Goal: Task Accomplishment & Management: Use online tool/utility

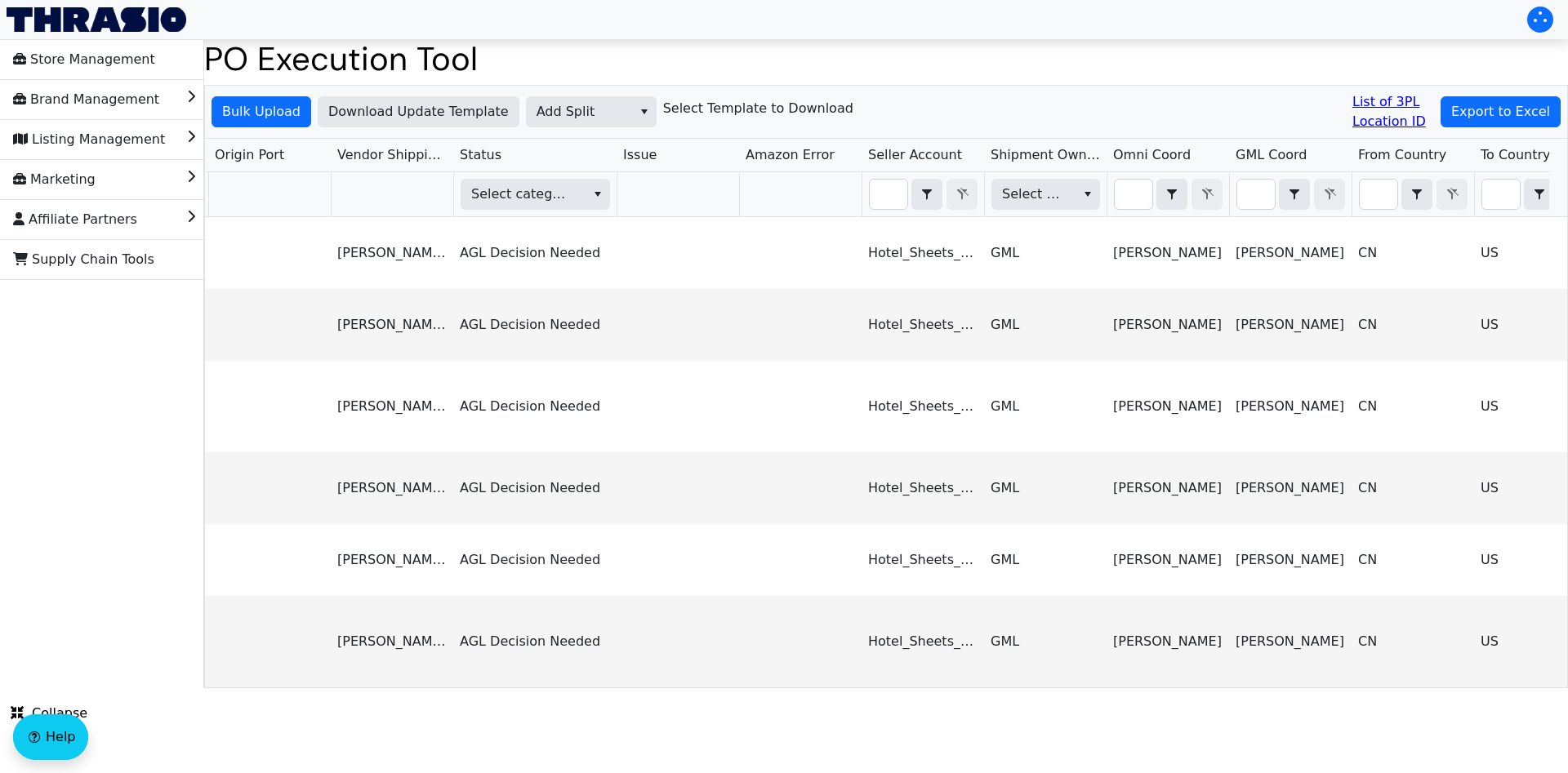
scroll to position [0, 1681]
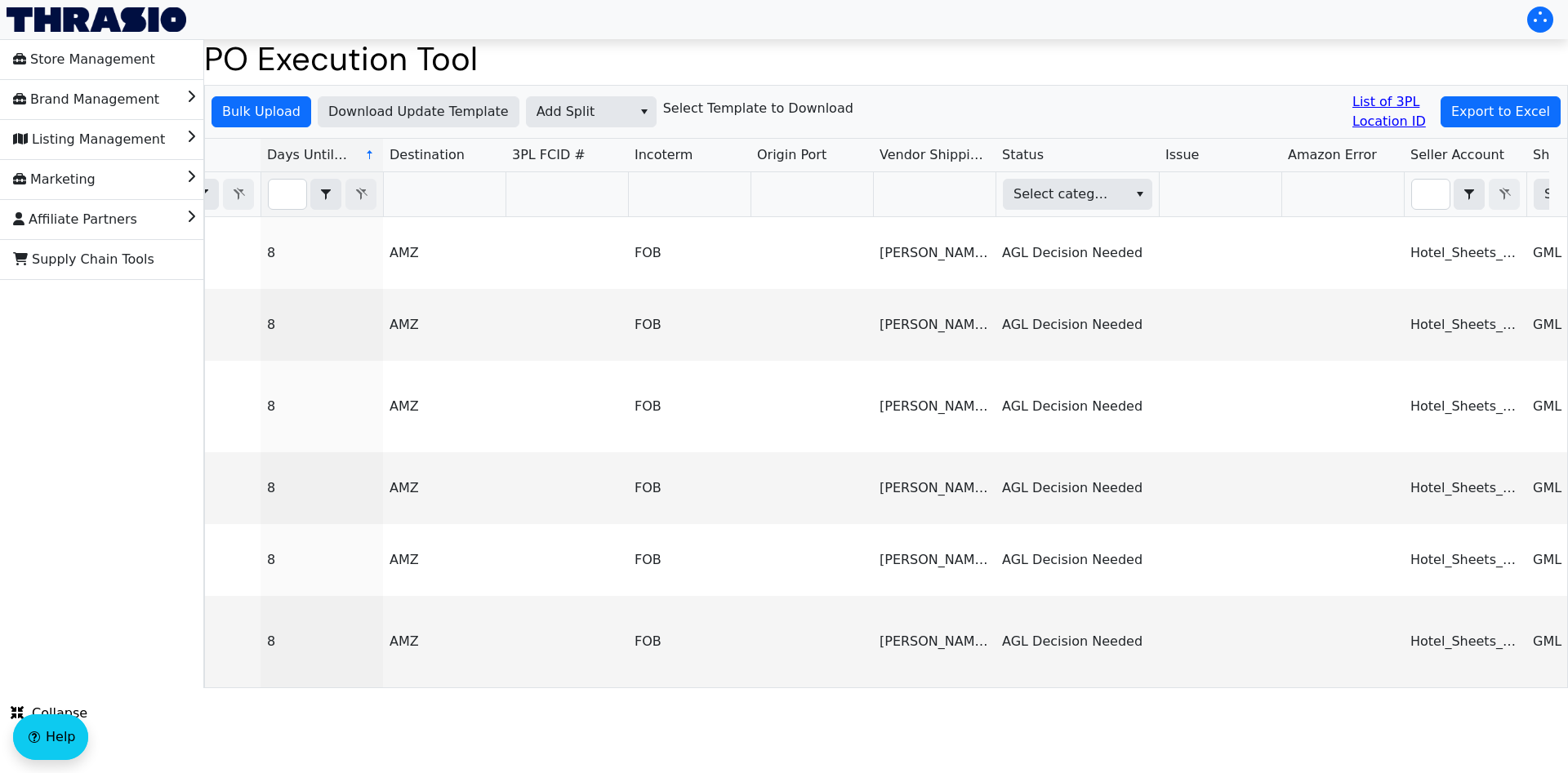
type input "PO67145"
click at [539, 114] on span "Add Split" at bounding box center [579, 111] width 85 height 20
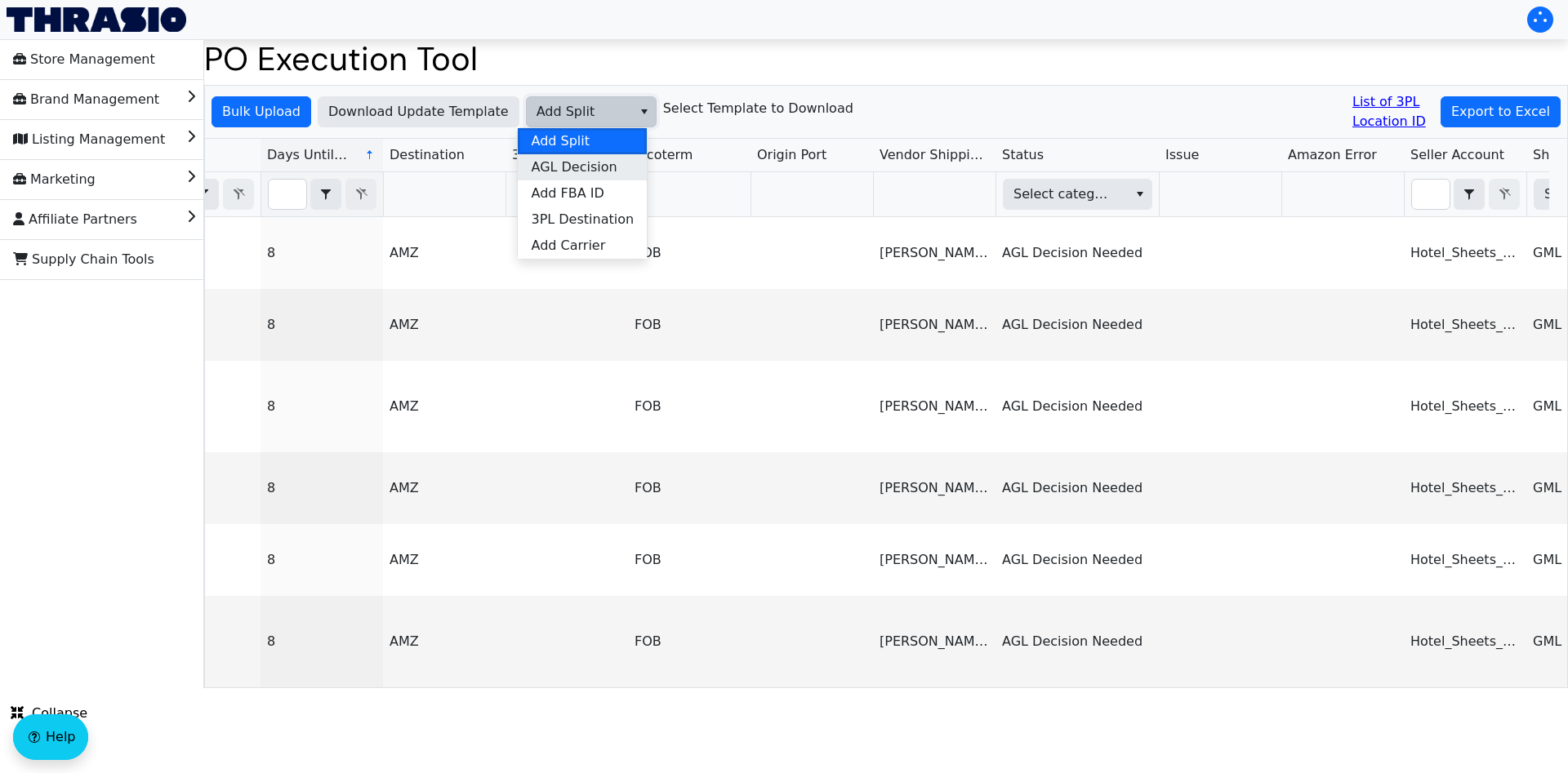
click at [590, 169] on span "AGL Decision" at bounding box center [573, 167] width 85 height 20
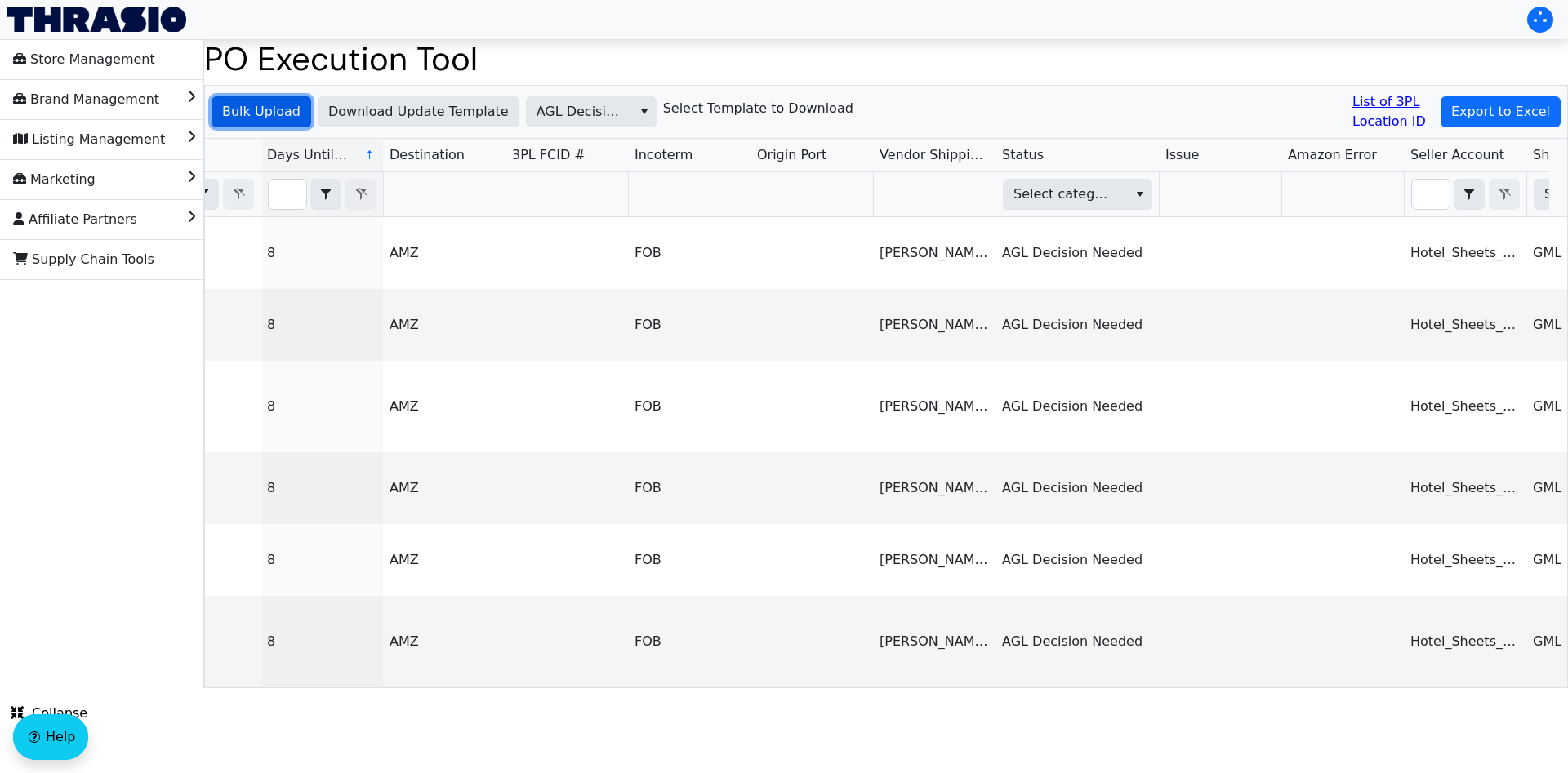
click at [268, 116] on span "Bulk Upload" at bounding box center [261, 111] width 79 height 20
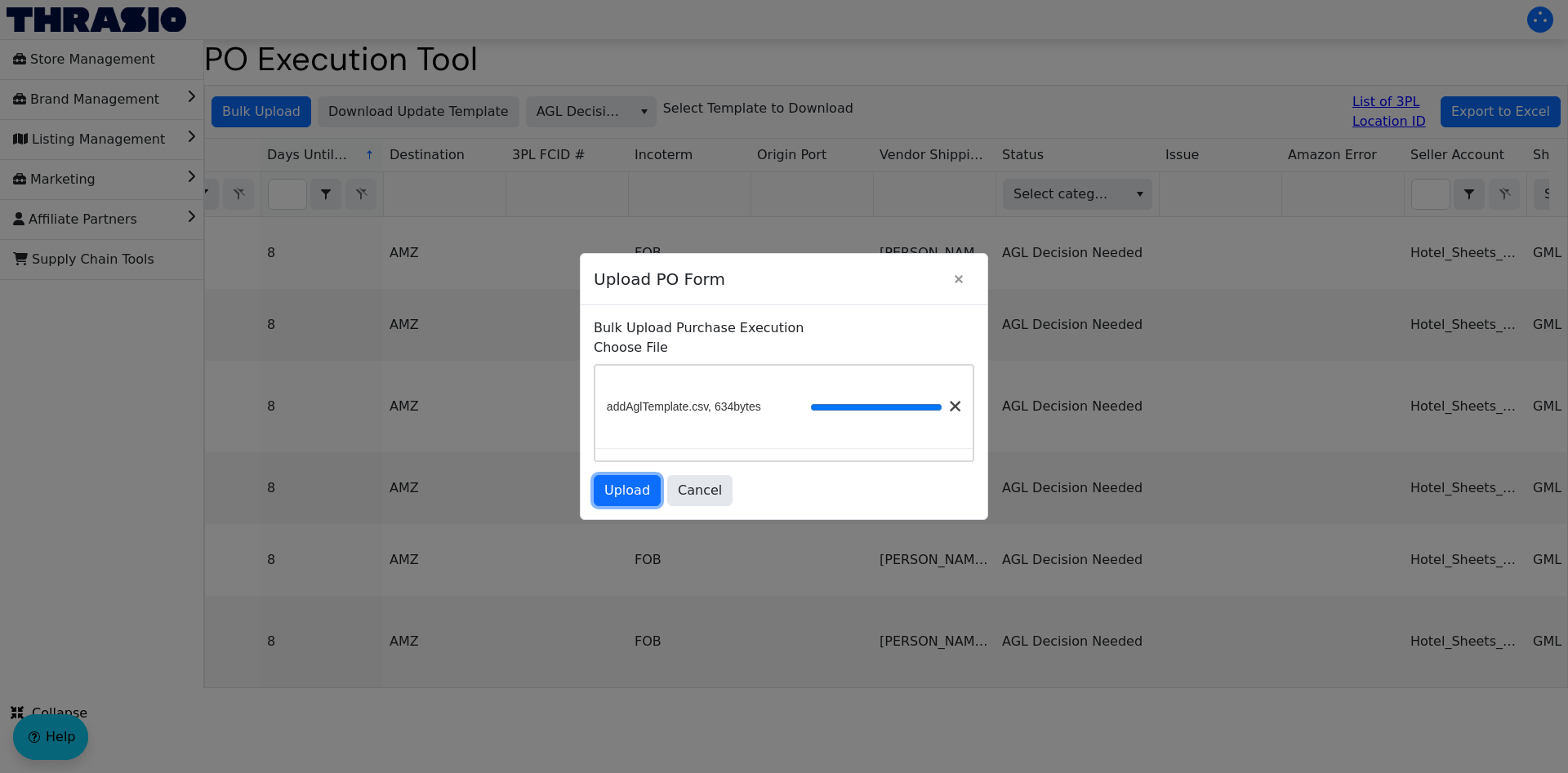
click at [615, 491] on span "Upload" at bounding box center [627, 490] width 46 height 20
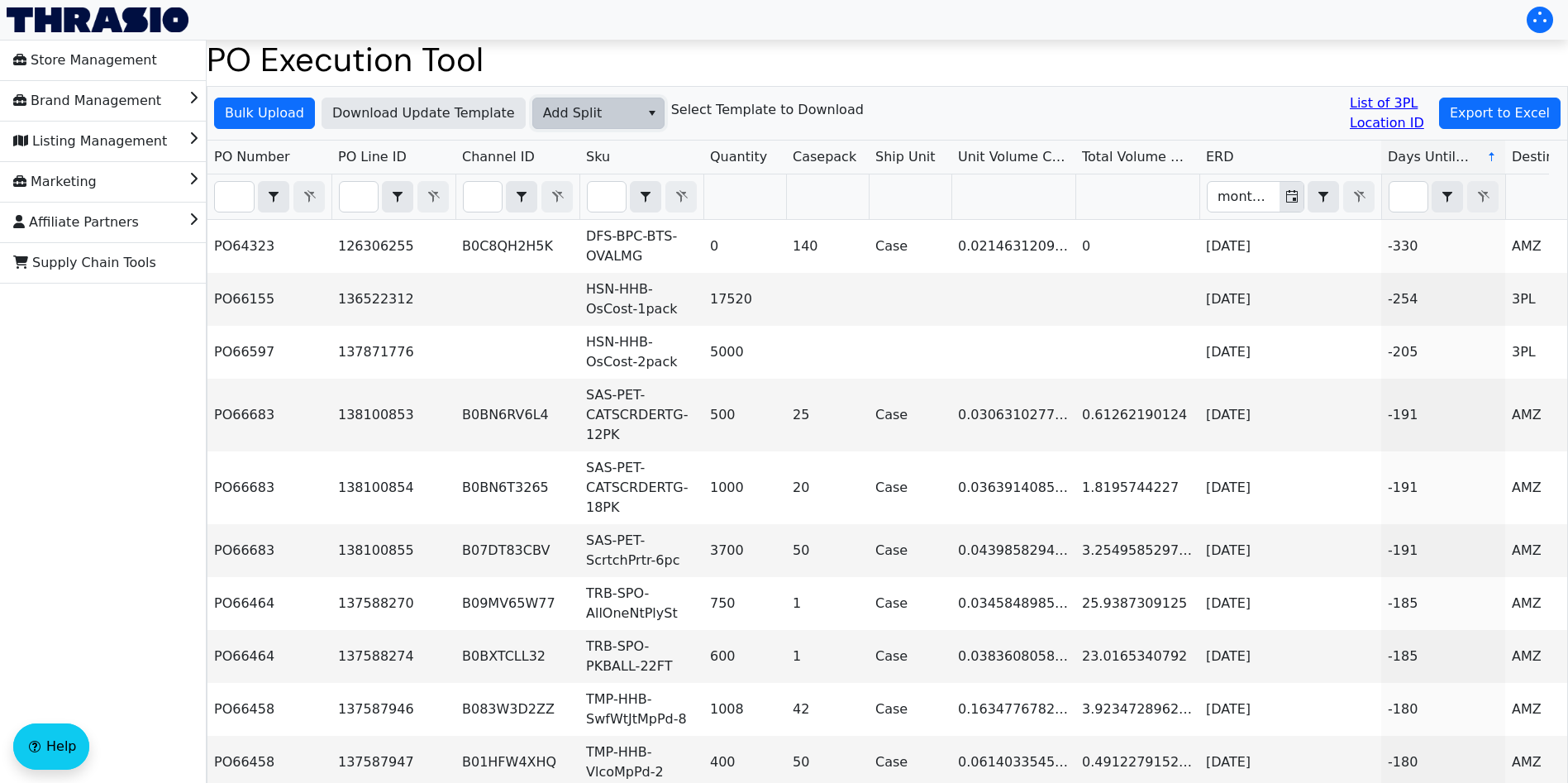
click at [582, 107] on span "Add Split" at bounding box center [586, 113] width 86 height 20
click at [591, 197] on span "Add FBA ID" at bounding box center [574, 196] width 73 height 20
click at [287, 115] on span "Bulk Upload" at bounding box center [264, 113] width 79 height 20
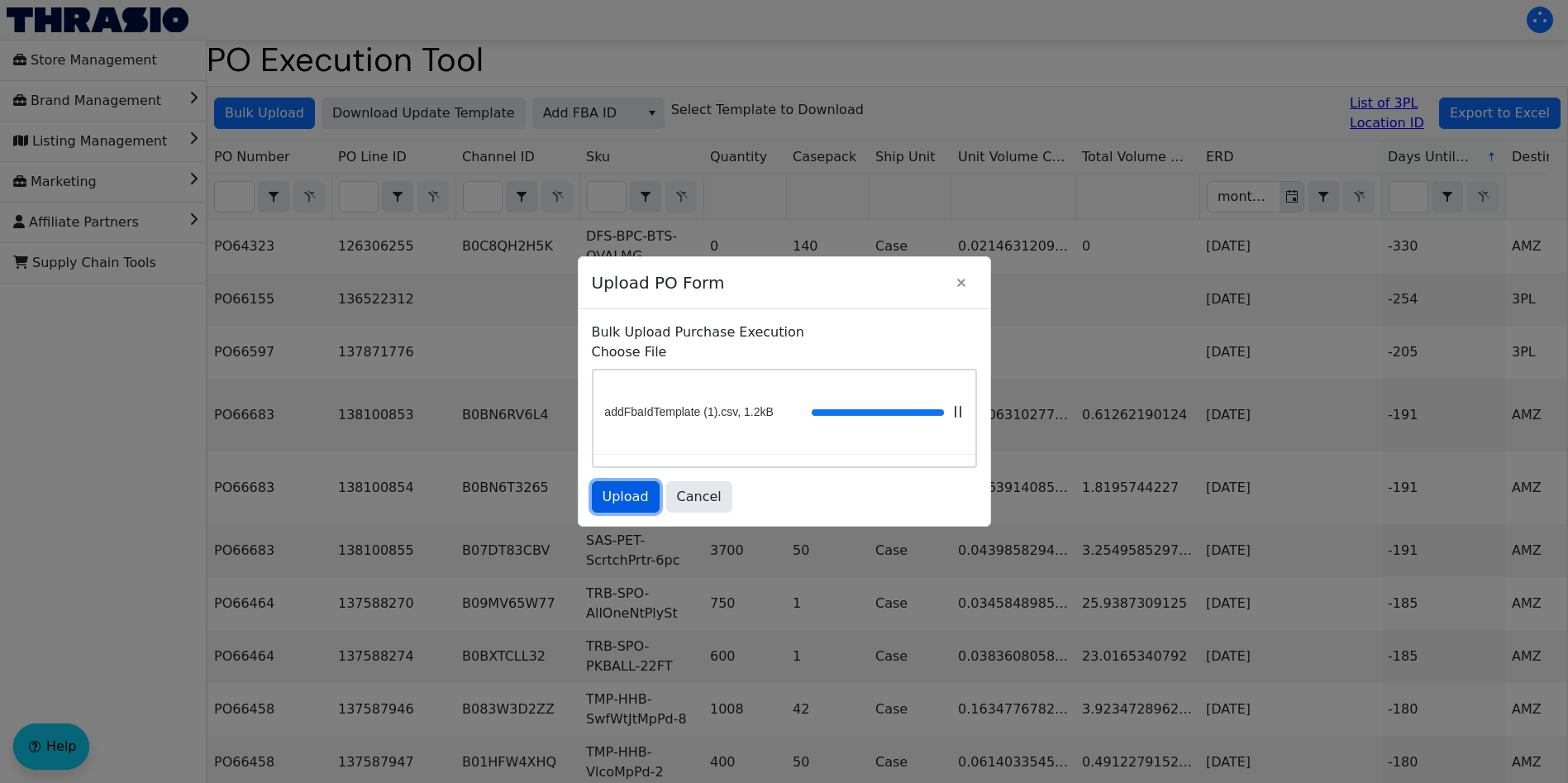
click at [624, 495] on span "Upload" at bounding box center [625, 496] width 46 height 20
